Goal: Download file/media

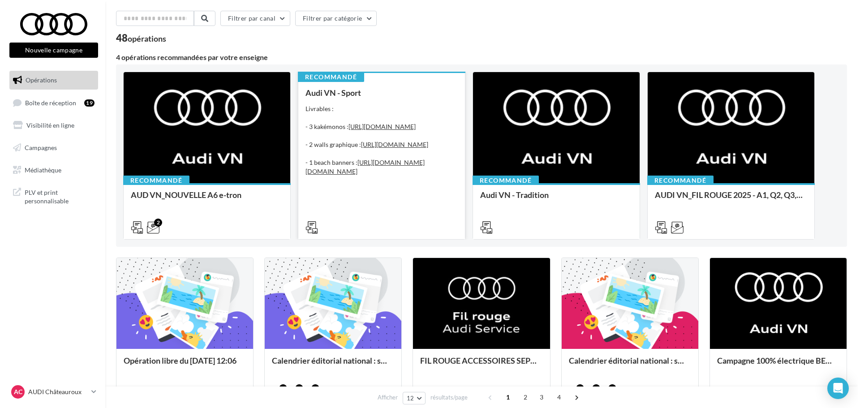
scroll to position [45, 0]
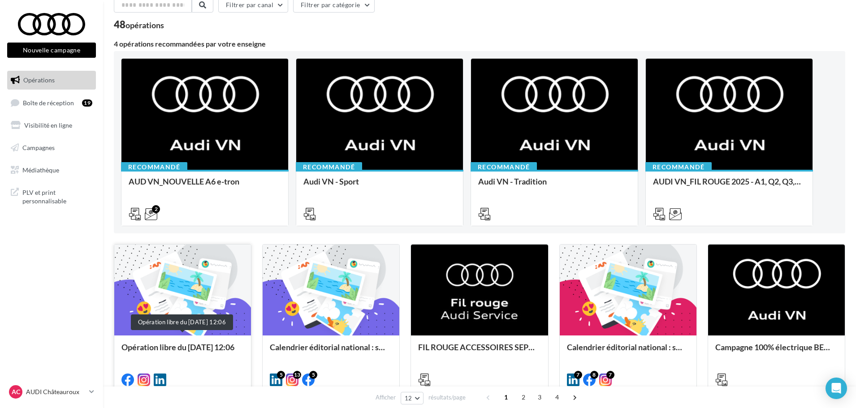
click at [150, 347] on div "Opération libre du [DATE] 12:06" at bounding box center [182, 352] width 122 height 18
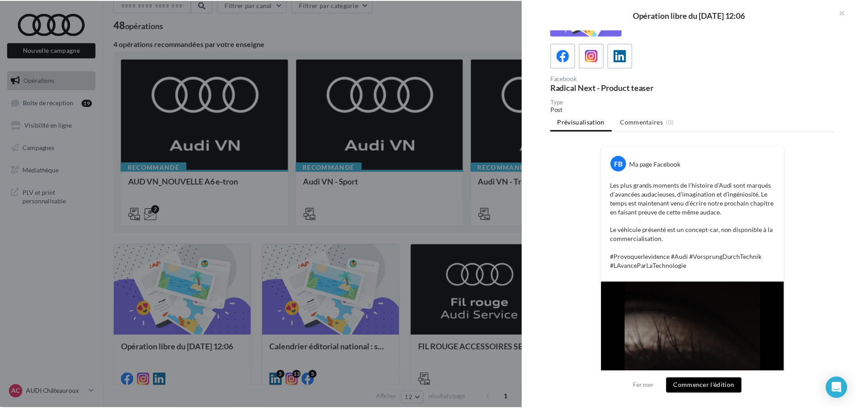
scroll to position [18, 0]
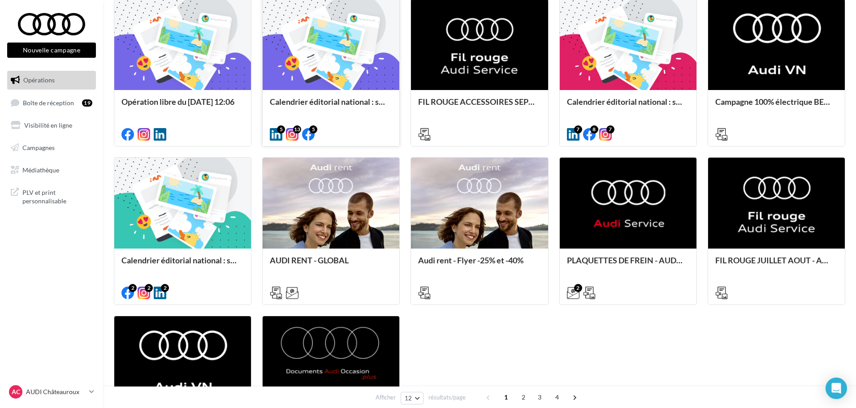
scroll to position [314, 0]
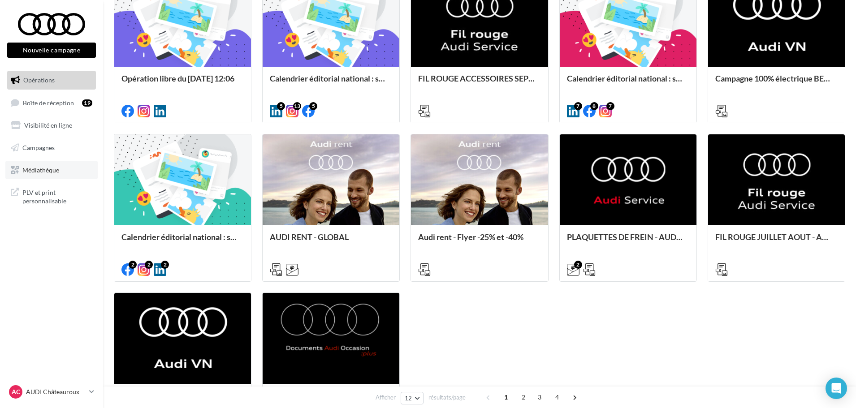
click at [50, 171] on span "Médiathèque" at bounding box center [40, 170] width 37 height 8
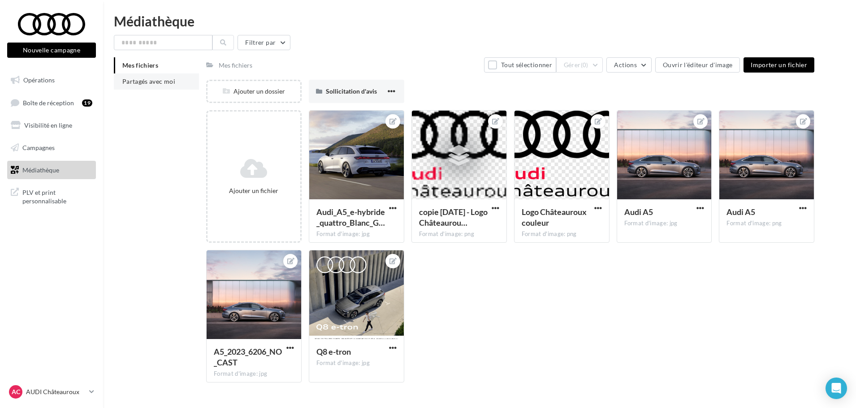
click at [142, 85] on span "Partagés avec moi" at bounding box center [148, 82] width 53 height 8
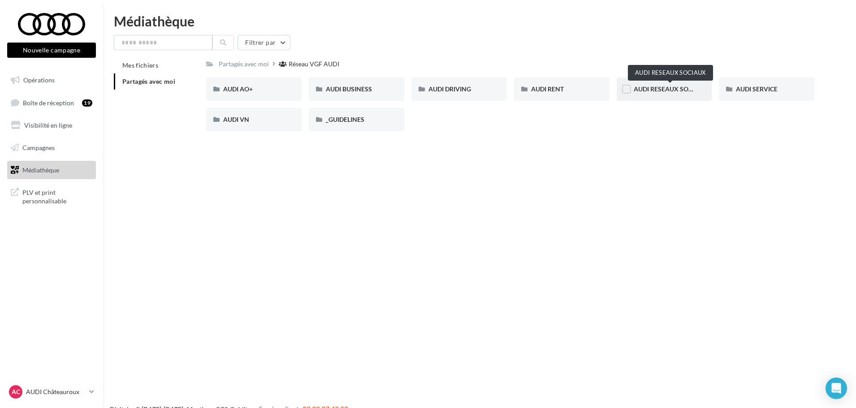
click at [665, 89] on span "AUDI RESEAUX SOCIAUX" at bounding box center [671, 89] width 74 height 8
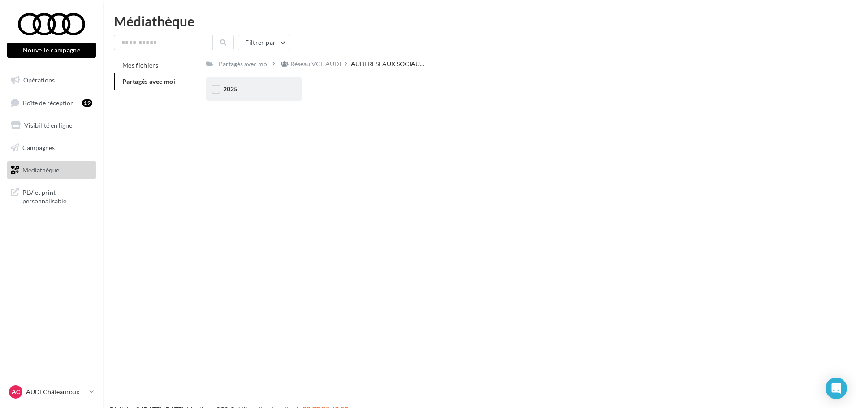
click at [233, 93] on div "2025" at bounding box center [253, 89] width 61 height 9
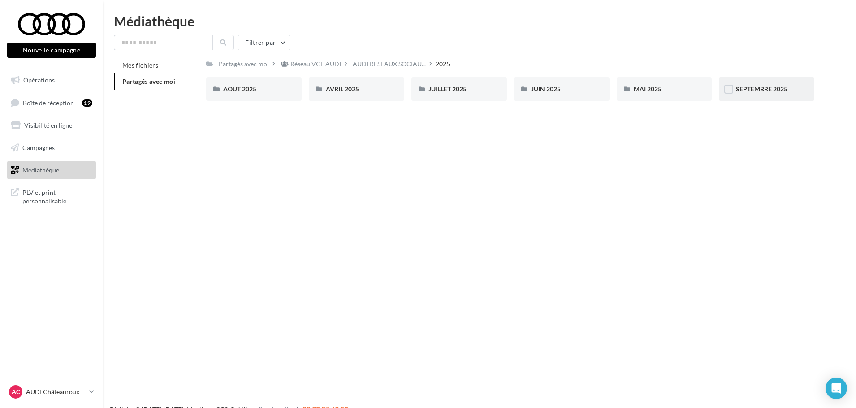
click at [731, 96] on div "SEPTEMBRE 2025" at bounding box center [766, 89] width 95 height 23
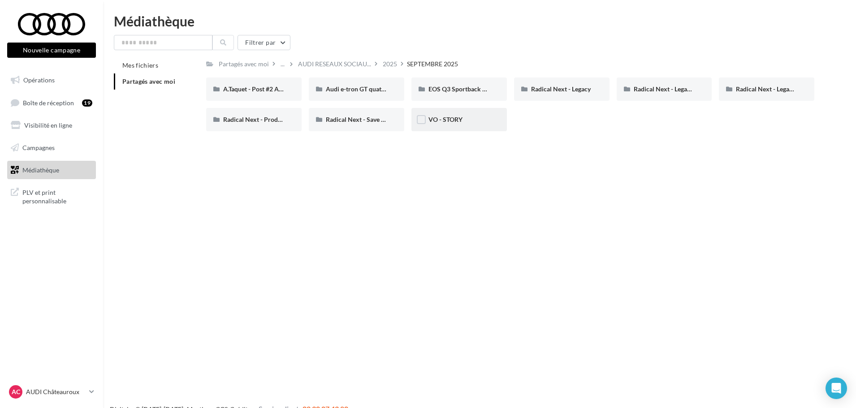
click at [437, 125] on div "VO - STORY" at bounding box center [458, 119] width 95 height 23
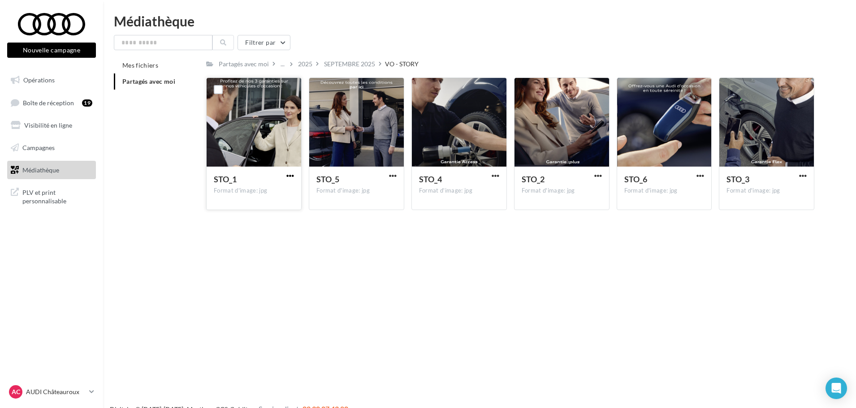
click at [291, 177] on span "button" at bounding box center [290, 176] width 8 height 8
click at [265, 194] on button "Télécharger" at bounding box center [251, 193] width 90 height 23
click at [595, 175] on span "button" at bounding box center [598, 176] width 8 height 8
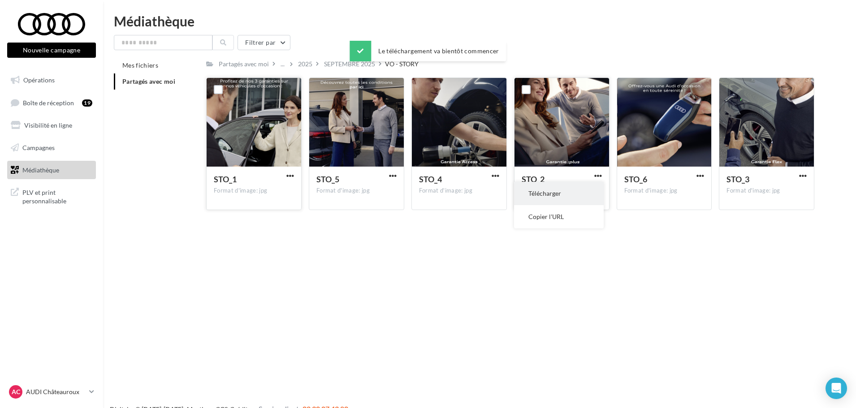
click at [578, 191] on button "Télécharger" at bounding box center [559, 193] width 90 height 23
click at [804, 173] on span "button" at bounding box center [803, 176] width 8 height 8
click at [761, 192] on button "Télécharger" at bounding box center [764, 193] width 90 height 23
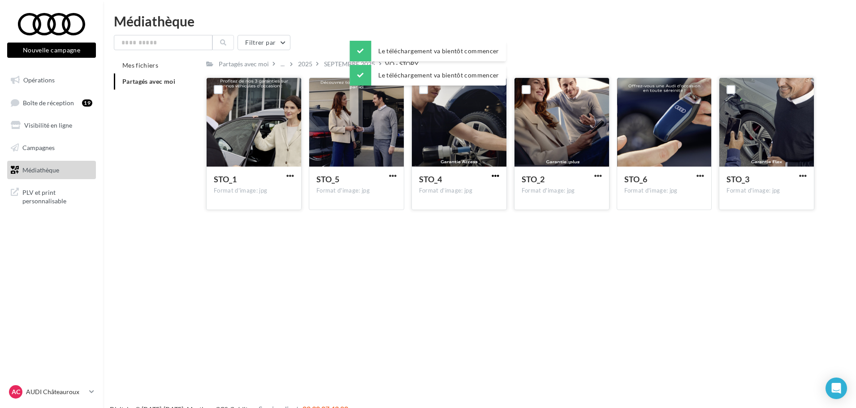
click at [496, 176] on span "button" at bounding box center [495, 176] width 8 height 8
click at [442, 191] on button "Télécharger" at bounding box center [456, 193] width 90 height 23
click at [390, 175] on span "button" at bounding box center [393, 176] width 8 height 8
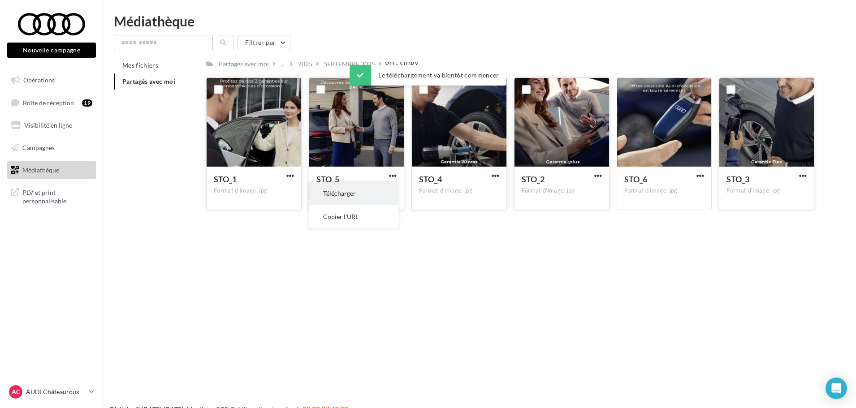
click at [382, 189] on button "Télécharger" at bounding box center [354, 193] width 90 height 23
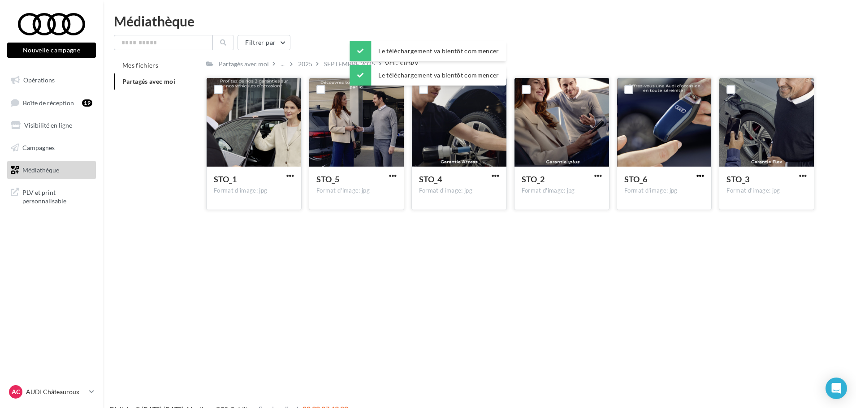
click at [702, 172] on span "button" at bounding box center [700, 176] width 8 height 8
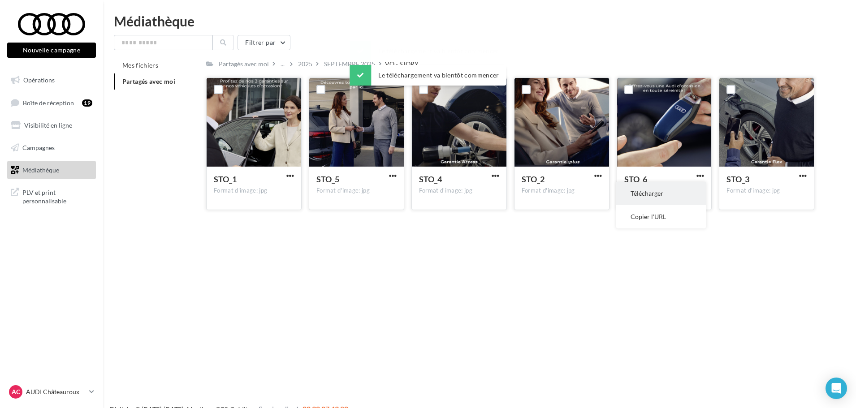
click at [653, 190] on button "Télécharger" at bounding box center [661, 193] width 90 height 23
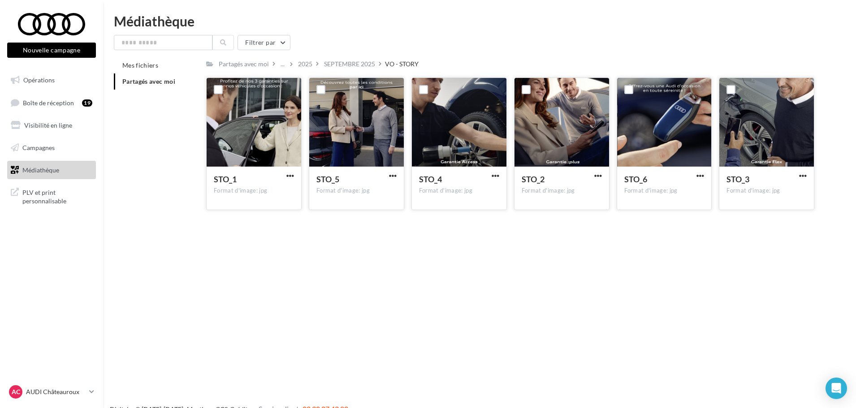
click at [682, 289] on div "Nouvelle campagne Nouvelle campagne Opérations Boîte de réception 19 Visibilité…" at bounding box center [428, 218] width 856 height 408
click at [340, 64] on div "SEPTEMBRE 2025" at bounding box center [349, 64] width 51 height 9
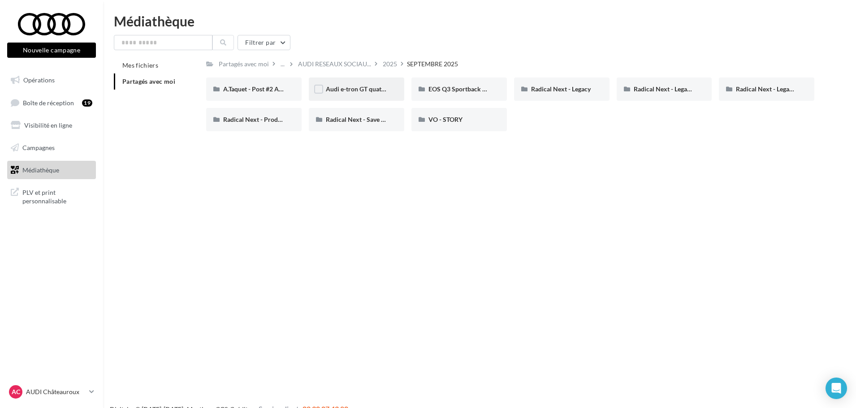
click at [389, 89] on div "Audi e-tron GT quattro" at bounding box center [356, 89] width 95 height 23
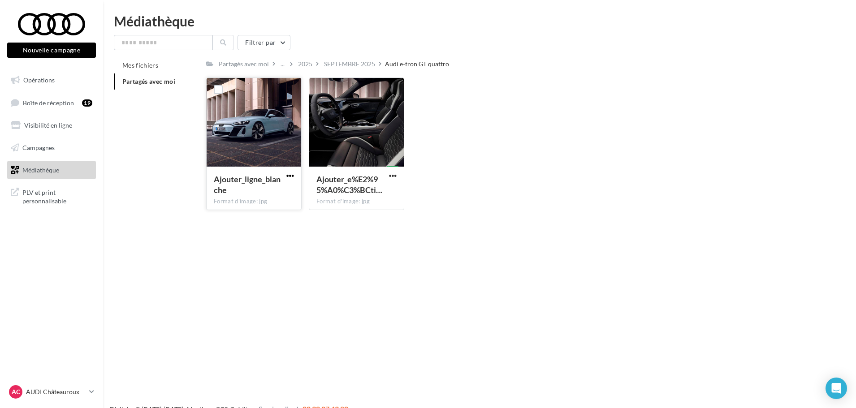
click at [289, 172] on span "button" at bounding box center [290, 176] width 8 height 8
click at [283, 190] on button "Télécharger" at bounding box center [251, 193] width 90 height 23
click at [396, 176] on span "button" at bounding box center [393, 176] width 8 height 8
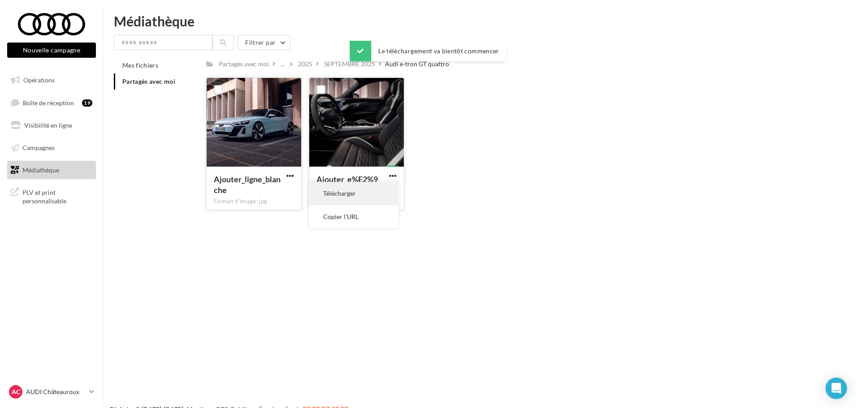
click at [366, 188] on button "Télécharger" at bounding box center [354, 193] width 90 height 23
click at [303, 60] on div "2025" at bounding box center [305, 64] width 14 height 9
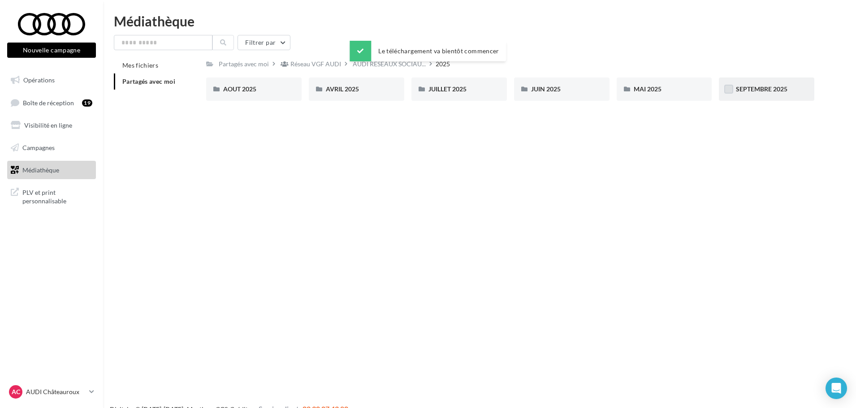
click at [724, 89] on label at bounding box center [728, 89] width 9 height 9
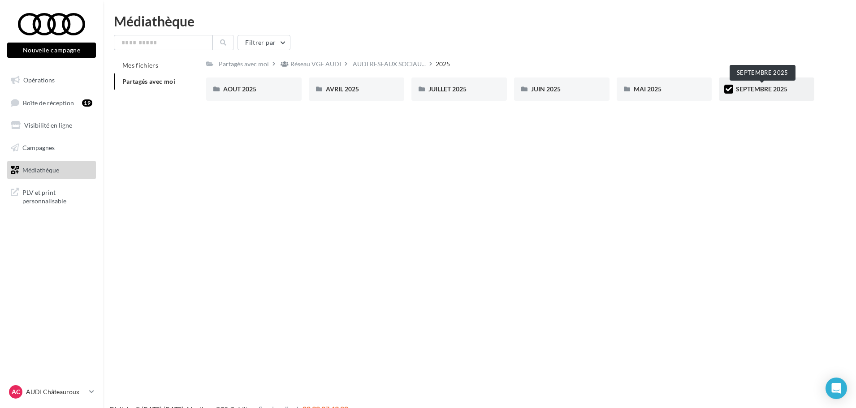
click at [749, 88] on span "SEPTEMBRE 2025" at bounding box center [762, 89] width 52 height 8
click at [750, 95] on div "SEPTEMBRE 2025" at bounding box center [766, 89] width 95 height 23
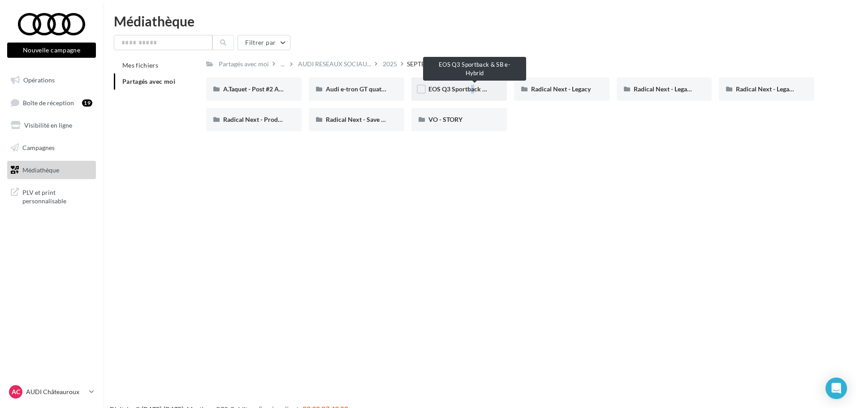
click at [466, 89] on span "EOS Q3 Sportback & SB e-Hybrid" at bounding box center [475, 89] width 94 height 8
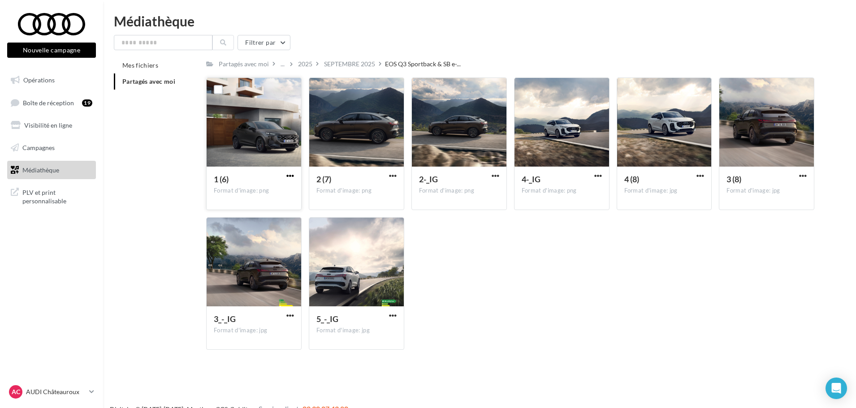
click at [290, 174] on span "button" at bounding box center [290, 176] width 8 height 8
click at [282, 186] on button "Télécharger" at bounding box center [251, 193] width 90 height 23
click at [389, 176] on span "button" at bounding box center [393, 176] width 8 height 8
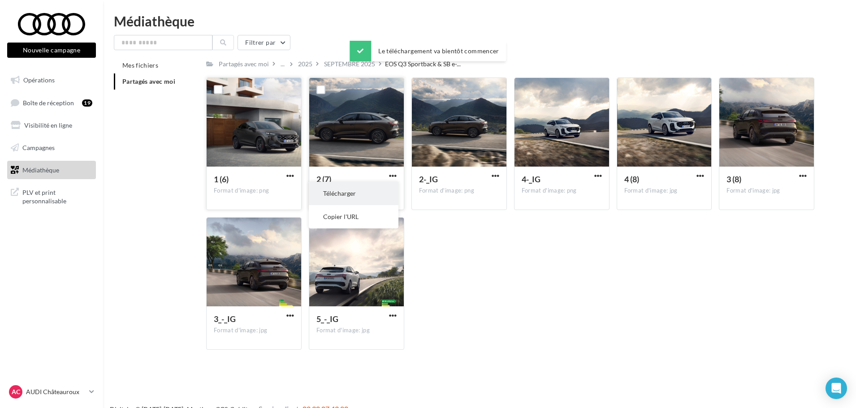
click at [369, 190] on button "Télécharger" at bounding box center [354, 193] width 90 height 23
click at [491, 177] on span "button" at bounding box center [495, 176] width 8 height 8
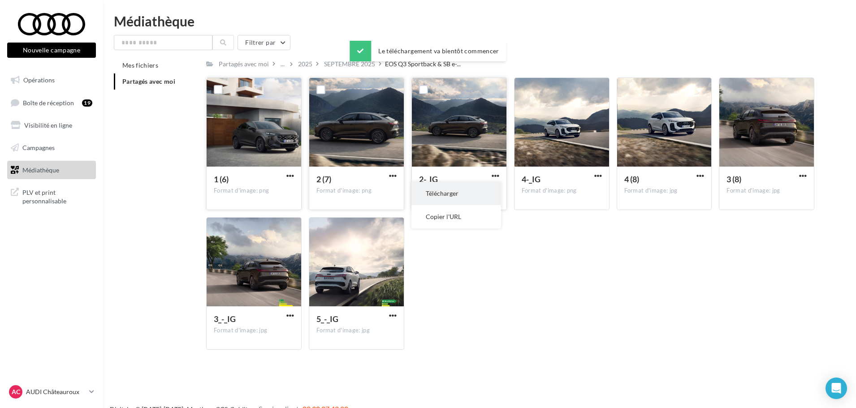
click at [477, 192] on button "Télécharger" at bounding box center [456, 193] width 90 height 23
click at [595, 175] on span "button" at bounding box center [598, 176] width 8 height 8
click at [556, 196] on button "Télécharger" at bounding box center [559, 193] width 90 height 23
click at [690, 176] on div "4 (8)" at bounding box center [658, 180] width 69 height 13
click at [697, 176] on span "button" at bounding box center [700, 176] width 8 height 8
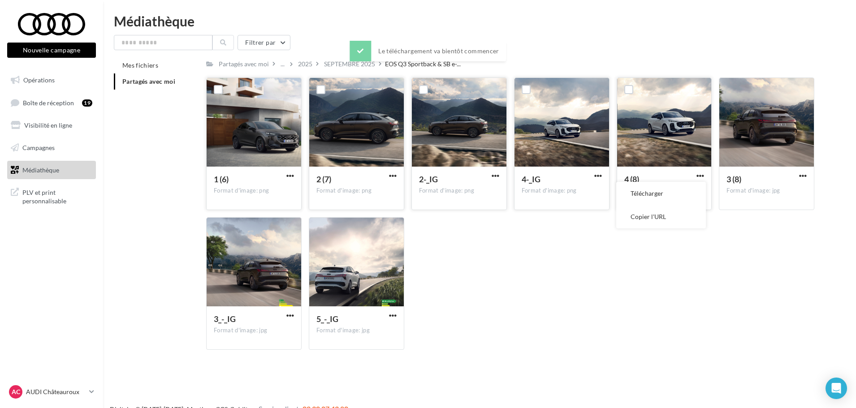
click at [667, 190] on button "Télécharger" at bounding box center [661, 193] width 90 height 23
click at [802, 176] on span "button" at bounding box center [803, 176] width 8 height 8
click at [739, 193] on button "Télécharger" at bounding box center [764, 193] width 90 height 23
click at [291, 317] on span "button" at bounding box center [290, 316] width 8 height 8
click at [245, 330] on button "Télécharger" at bounding box center [251, 333] width 90 height 23
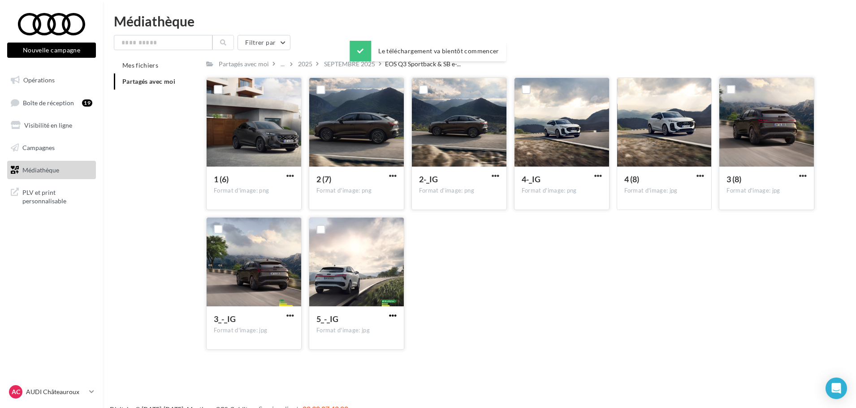
click at [391, 316] on span "button" at bounding box center [393, 316] width 8 height 8
click at [351, 330] on button "Télécharger" at bounding box center [354, 333] width 90 height 23
click at [345, 65] on div "SEPTEMBRE 2025" at bounding box center [349, 64] width 51 height 9
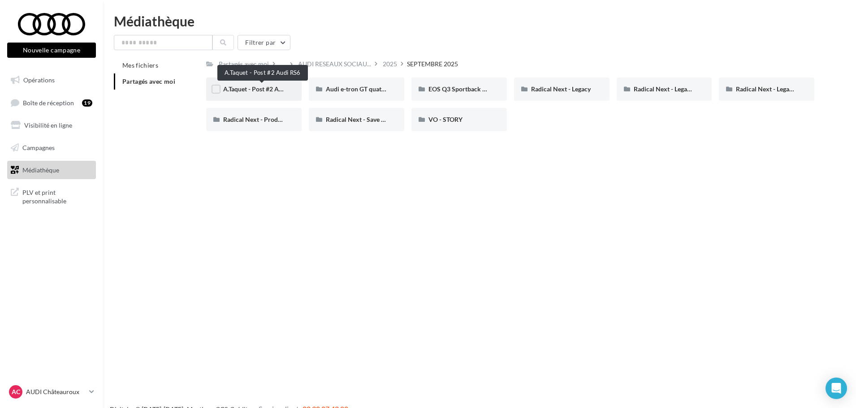
click at [271, 90] on span "A.Taquet - Post #2 Audi RS6" at bounding box center [261, 89] width 77 height 8
